Goal: Navigation & Orientation: Find specific page/section

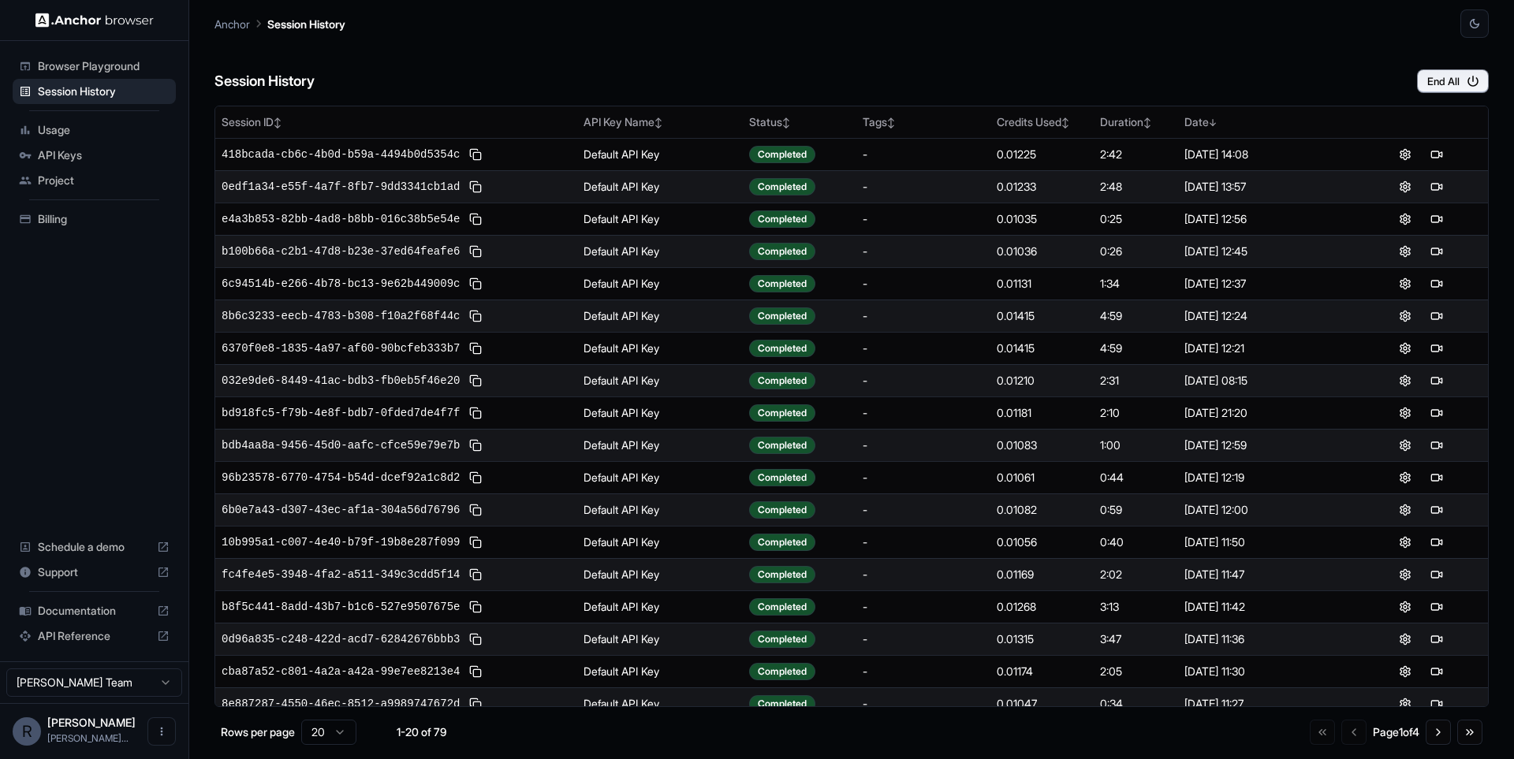
click at [78, 125] on span "Usage" at bounding box center [104, 130] width 132 height 16
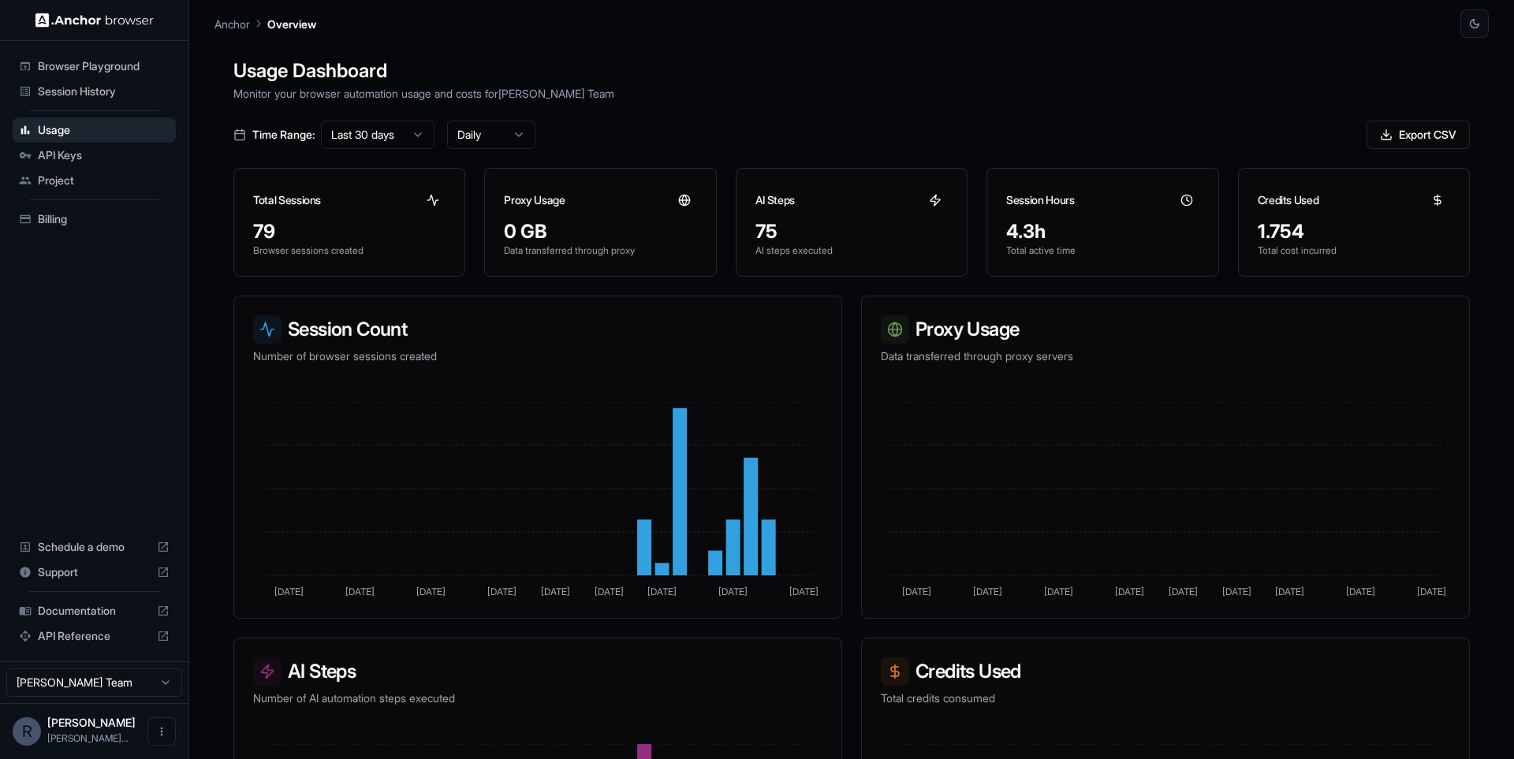
click at [110, 96] on span "Session History" at bounding box center [104, 92] width 132 height 16
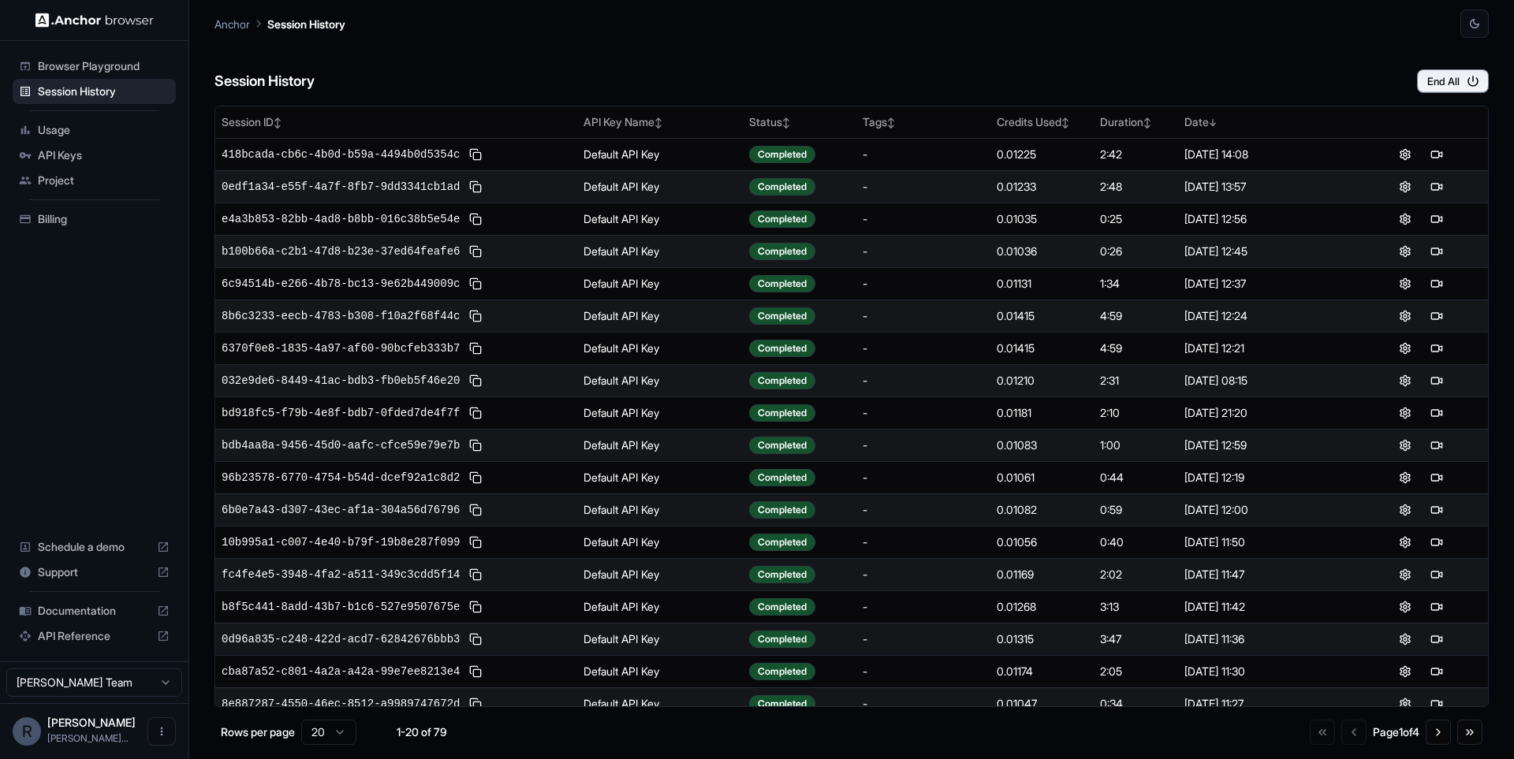
click at [84, 119] on div "Usage" at bounding box center [94, 129] width 163 height 25
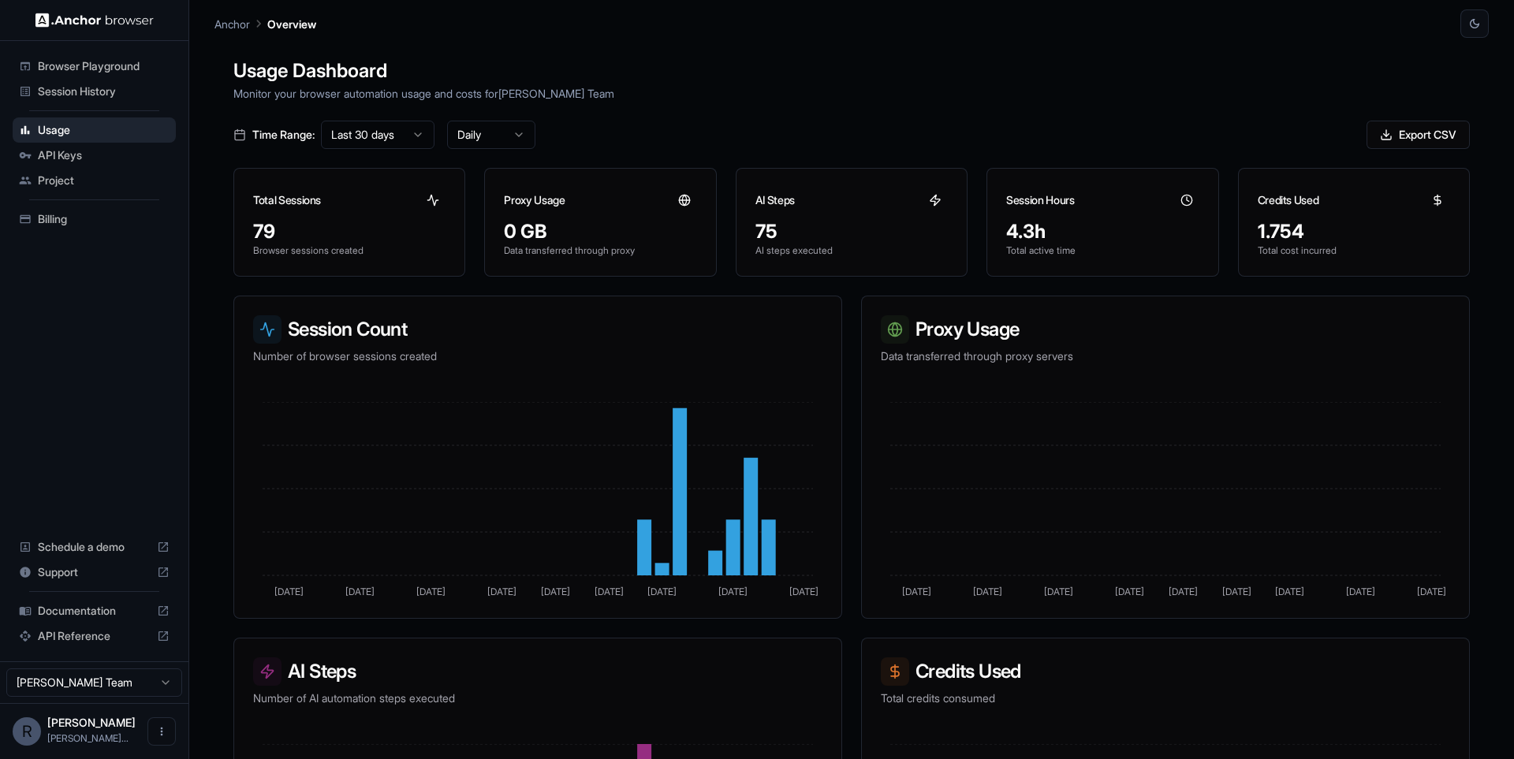
click at [99, 102] on div "Session History" at bounding box center [94, 91] width 163 height 25
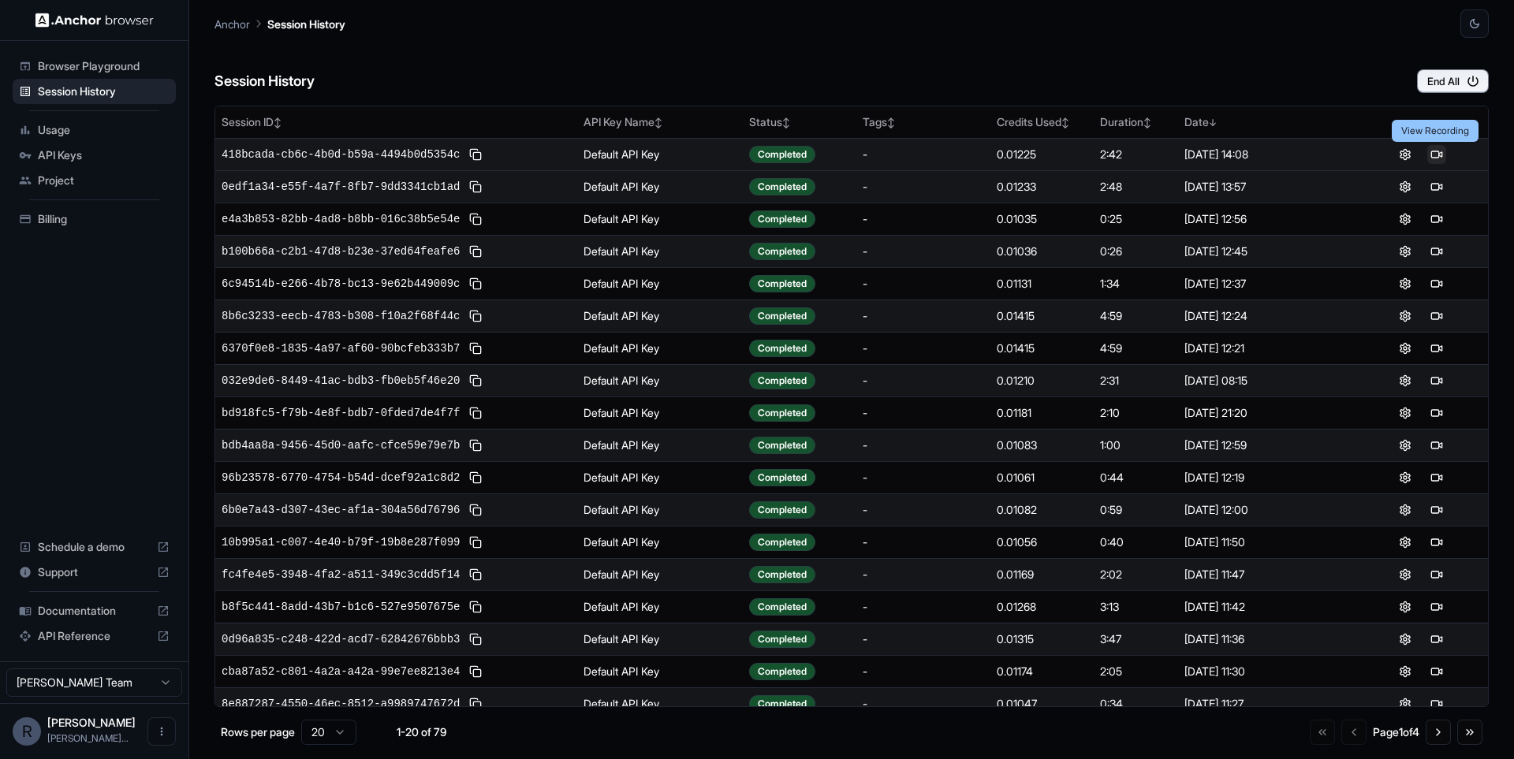
click at [1436, 156] on button at bounding box center [1436, 154] width 19 height 19
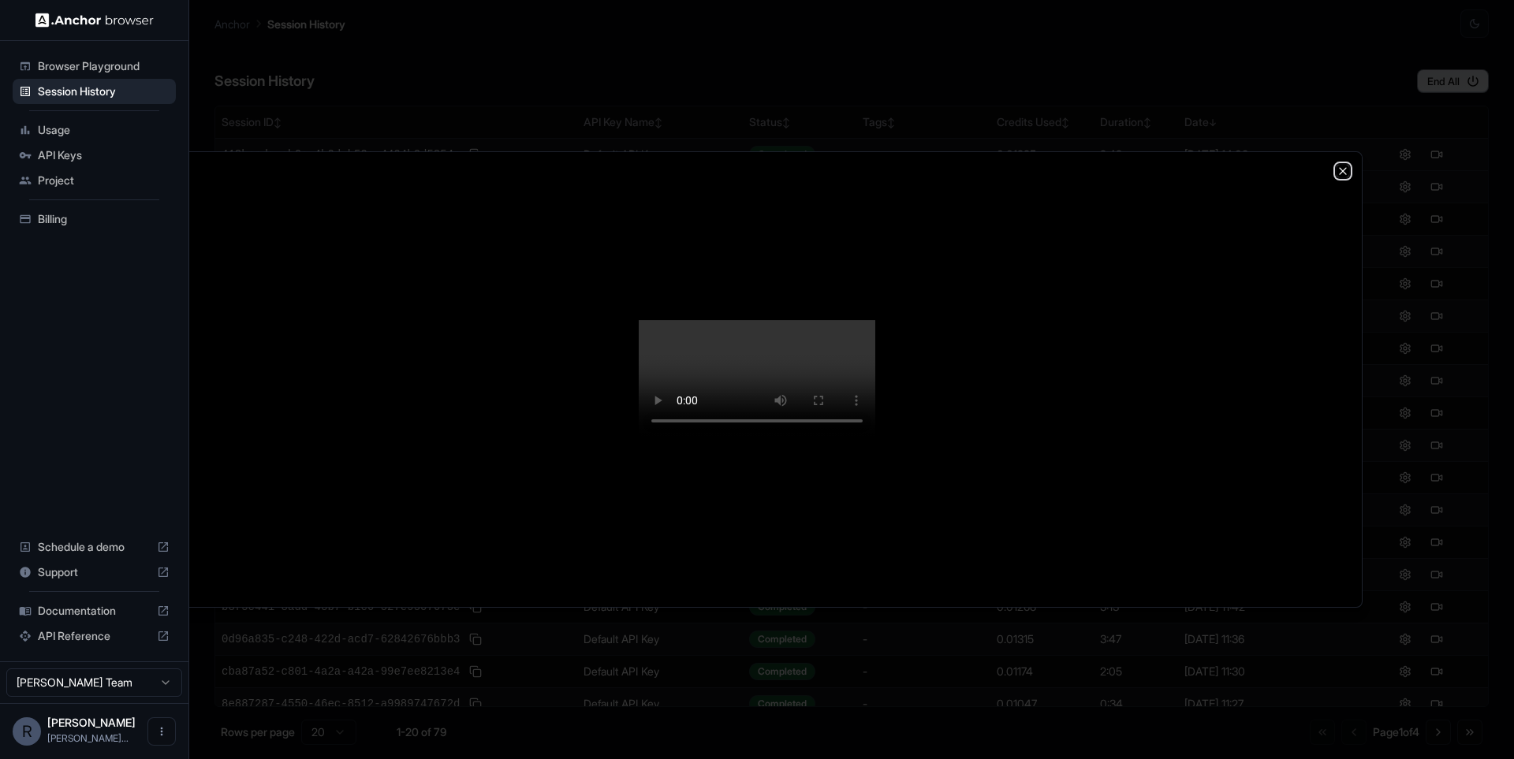
click at [1347, 165] on icon "button" at bounding box center [1342, 171] width 13 height 13
